Goal: Book appointment/travel/reservation

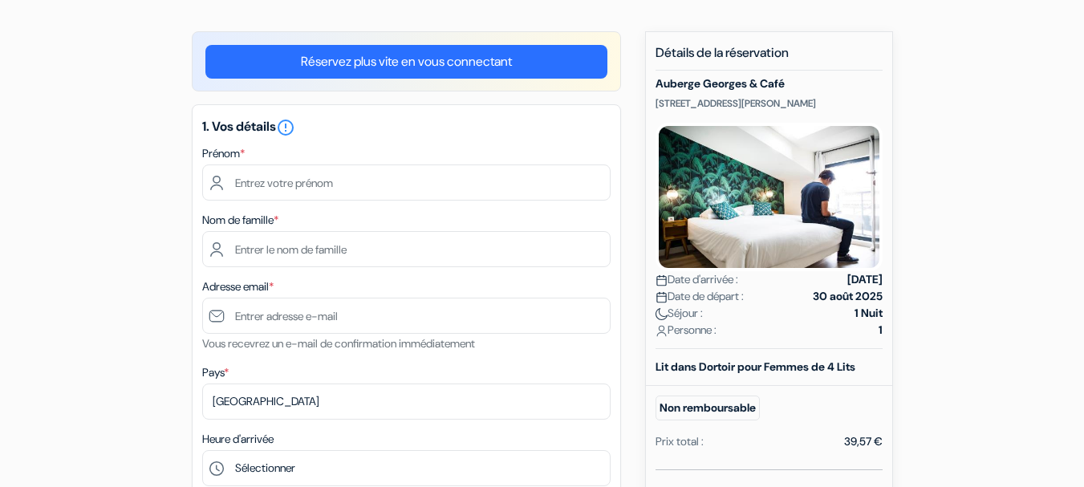
scroll to position [115, 0]
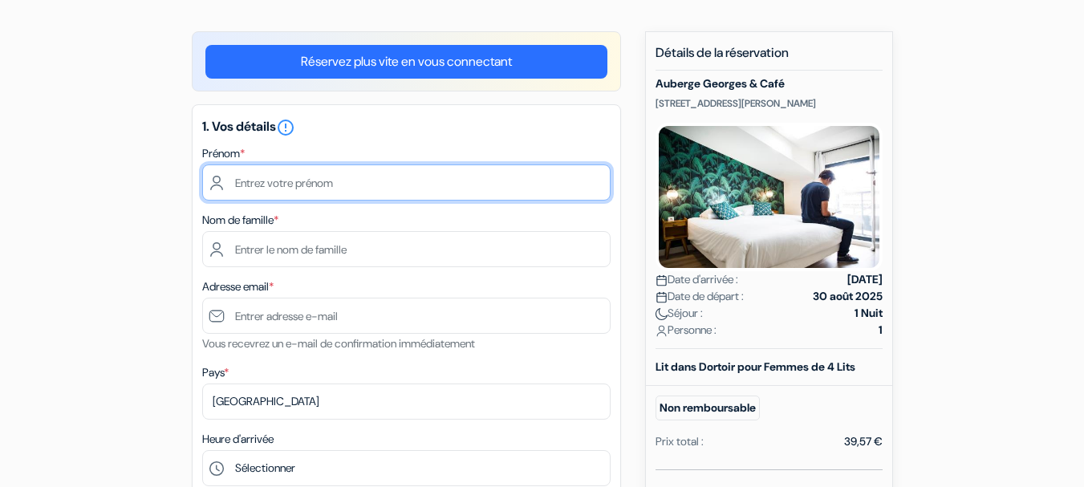
click at [280, 187] on input "text" at bounding box center [406, 183] width 408 height 36
type input "DOROTHÉE"
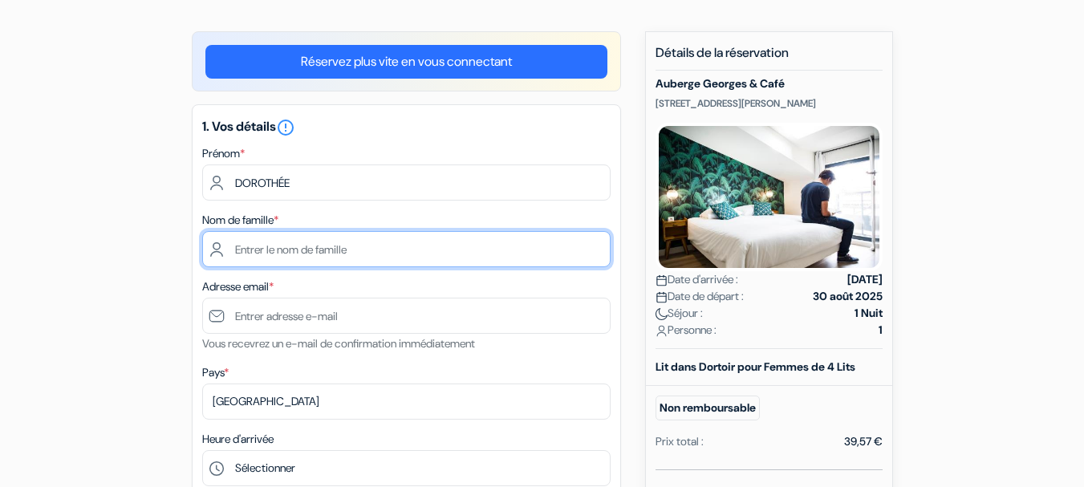
type input "JODON"
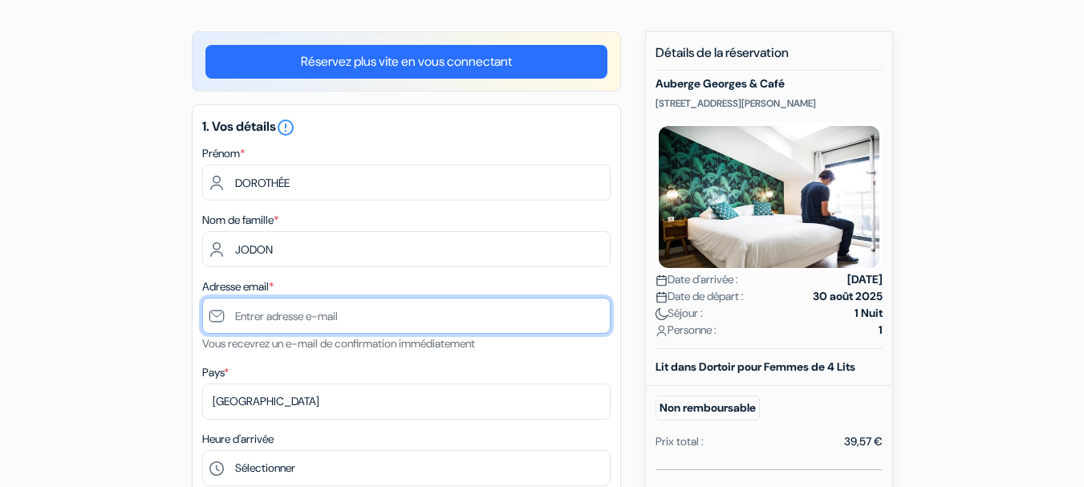
type input "[EMAIL_ADDRESS][DOMAIN_NAME]"
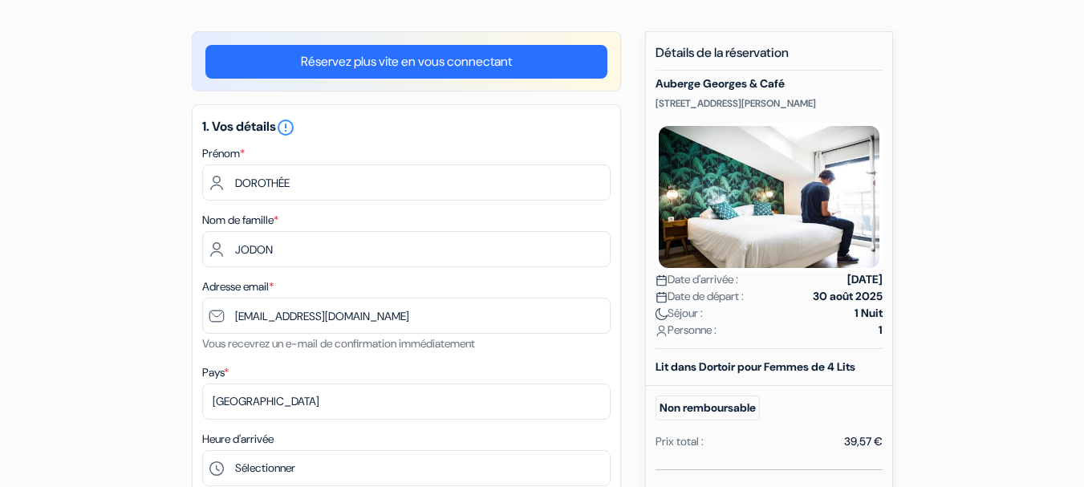
type input "+33607979898"
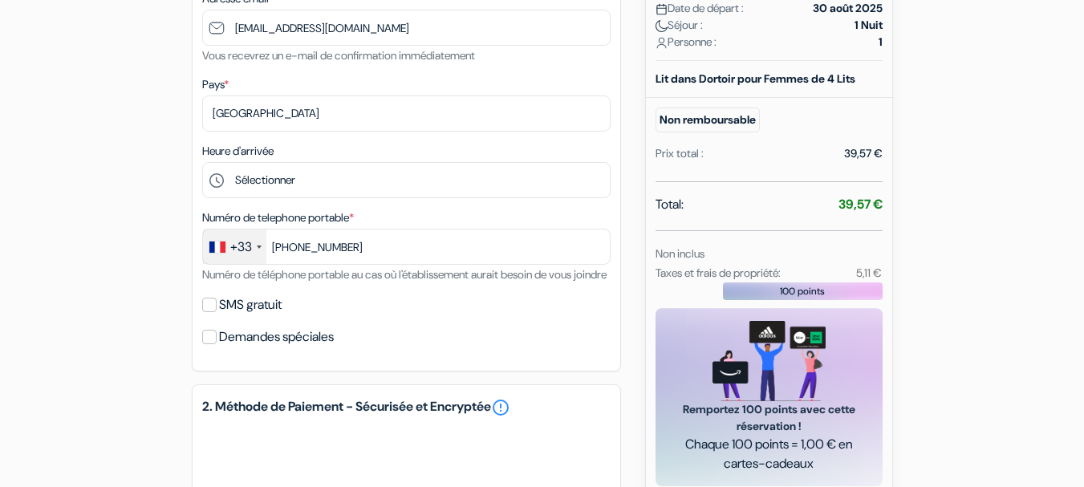
scroll to position [405, 0]
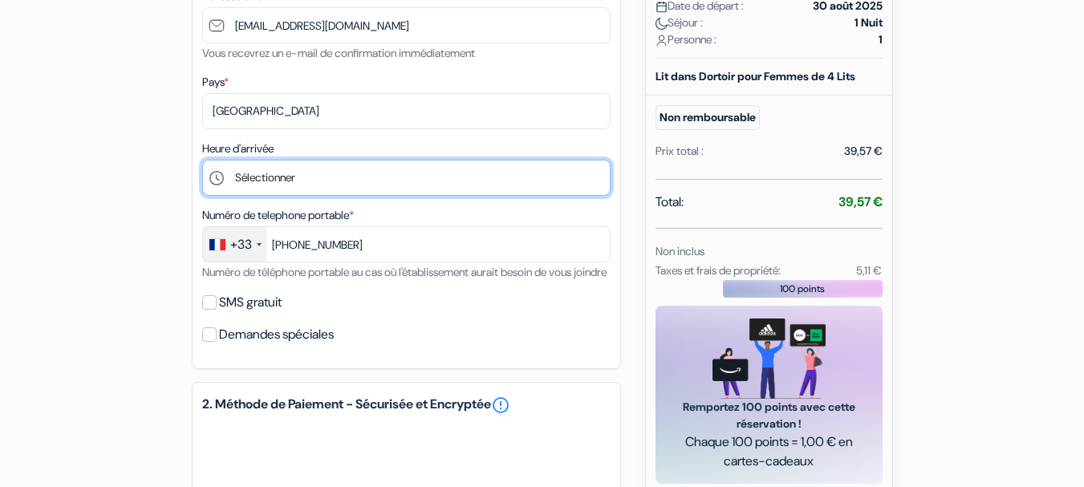
click at [269, 182] on select "Sélectionner 16:00 17:00 18:00 19:00 20:00 21:00 22:00 23:00 0:00" at bounding box center [406, 178] width 408 height 36
select select "18"
click at [202, 160] on select "Sélectionner 16:00 17:00 18:00 19:00 20:00 21:00 22:00 23:00 0:00" at bounding box center [406, 178] width 408 height 36
type input "6 07 97 98 98"
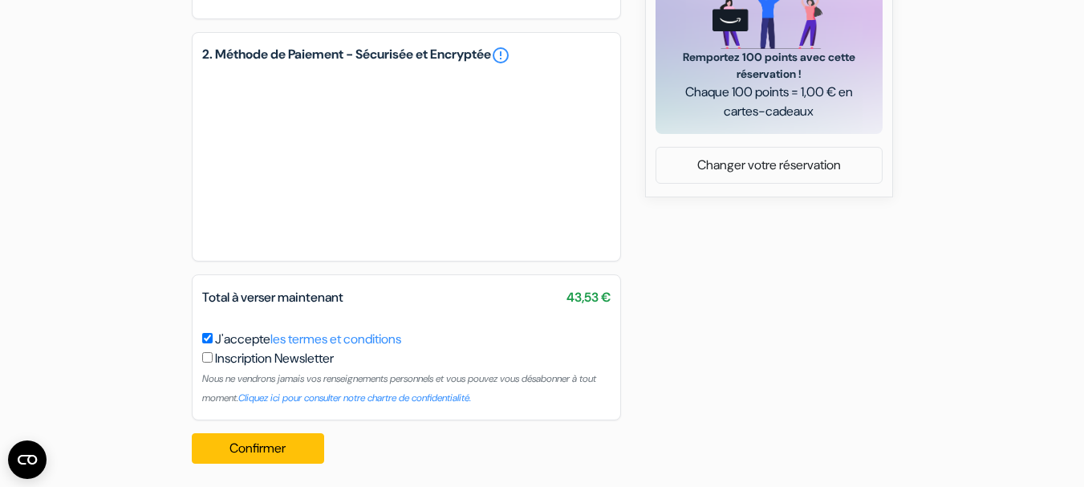
scroll to position [780, 0]
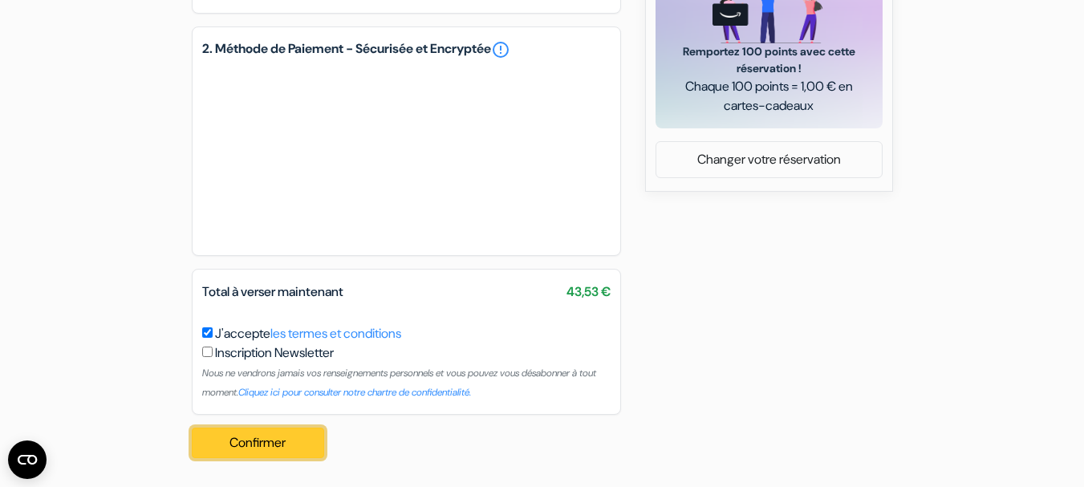
click at [266, 453] on button "Confirmer Loading..." at bounding box center [258, 443] width 133 height 30
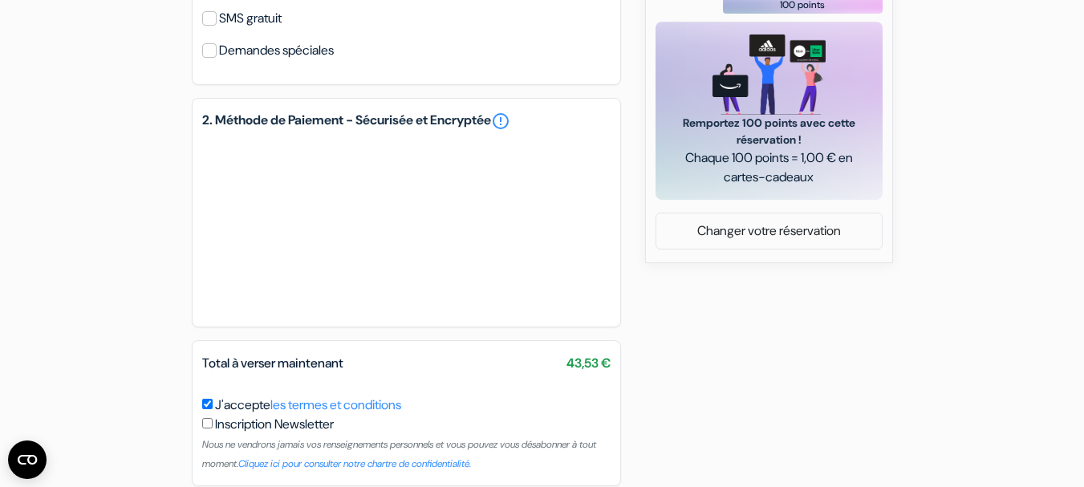
scroll to position [680, 0]
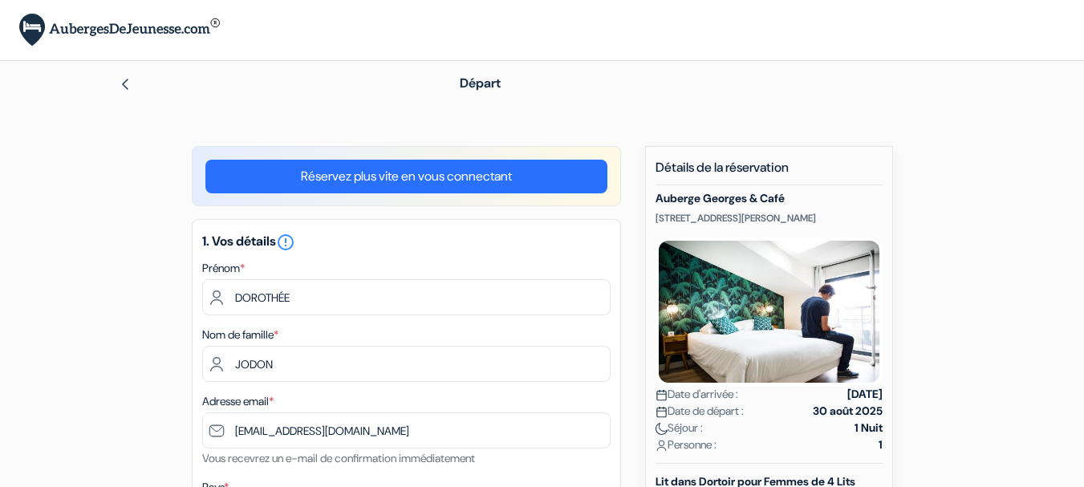
select select "18"
